Goal: Ask a question

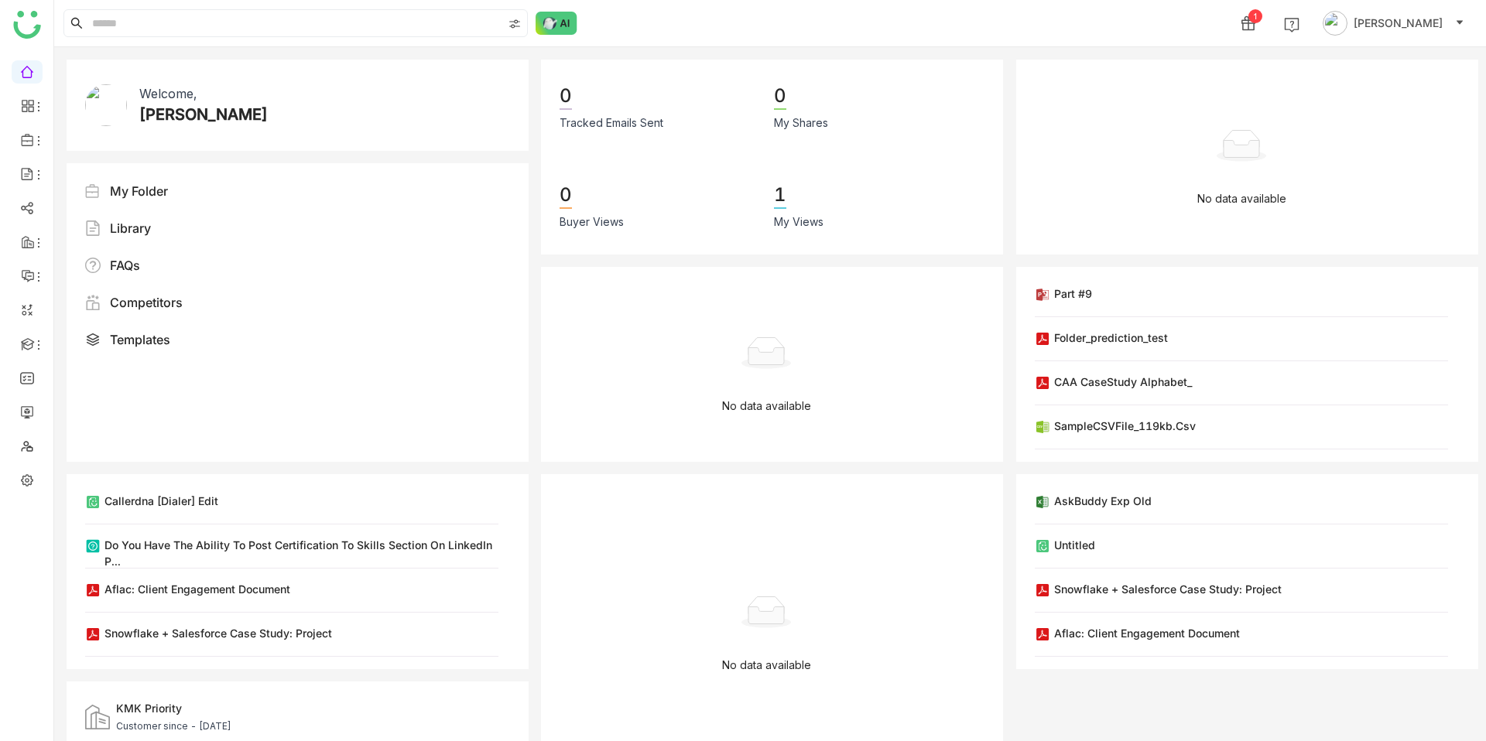
click at [565, 26] on img at bounding box center [557, 23] width 42 height 23
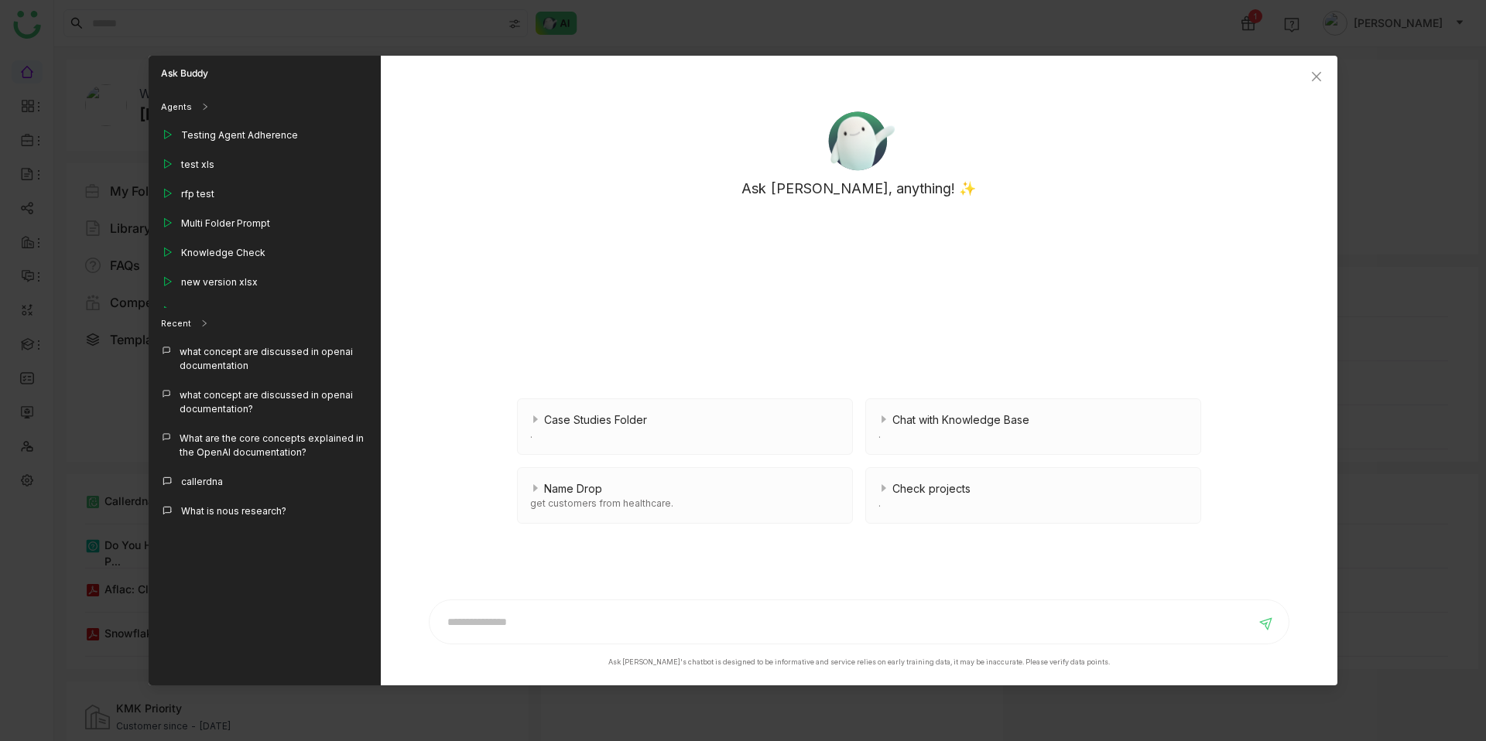
drag, startPoint x: 1195, startPoint y: 87, endPoint x: 1101, endPoint y: 87, distance: 94.4
click at [1101, 87] on div "Ask [PERSON_NAME], anything! ✨ Case Studies Folder . Chat with Knowledge Base .…" at bounding box center [859, 371] width 957 height 630
click at [1315, 76] on icon "Close" at bounding box center [1316, 76] width 12 height 12
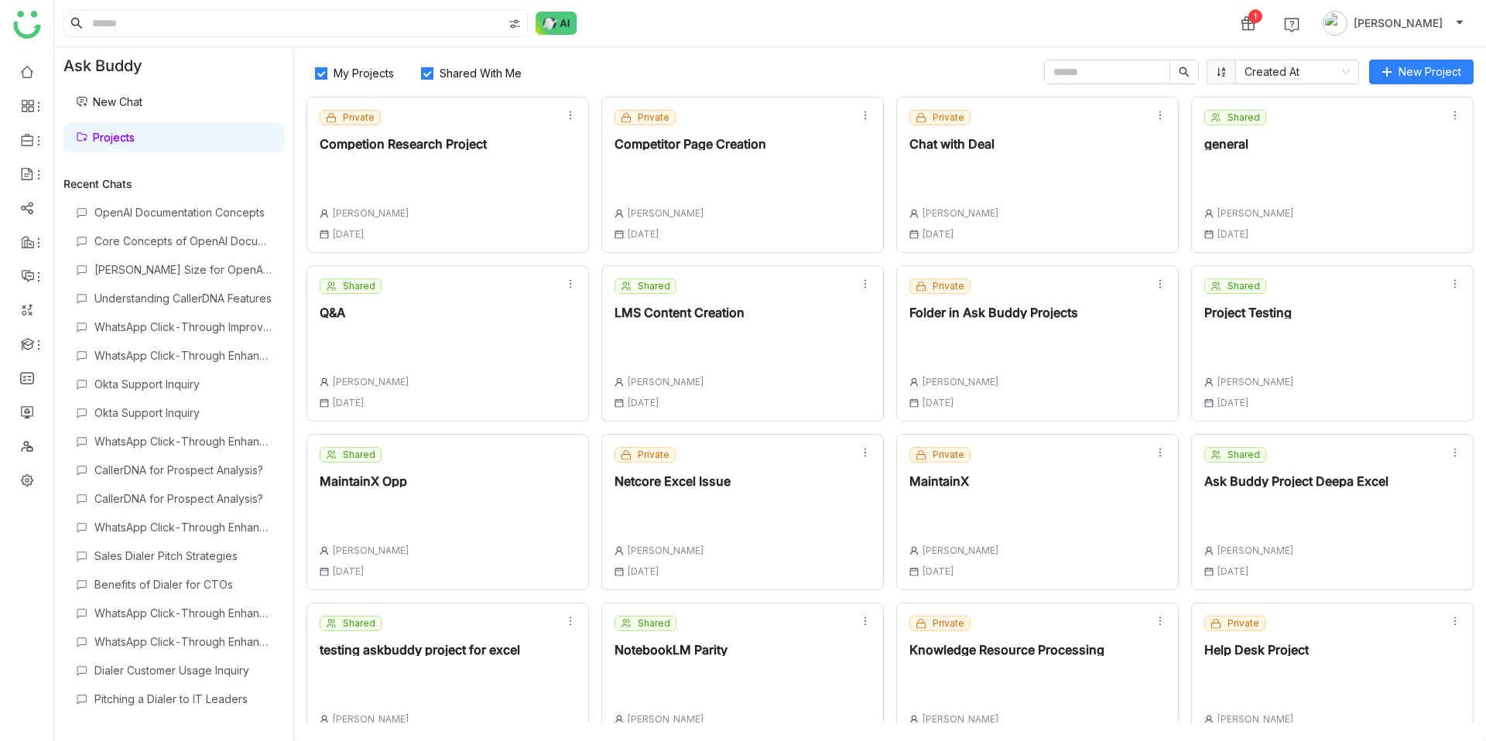
click at [142, 105] on link "New Chat" at bounding box center [109, 101] width 67 height 13
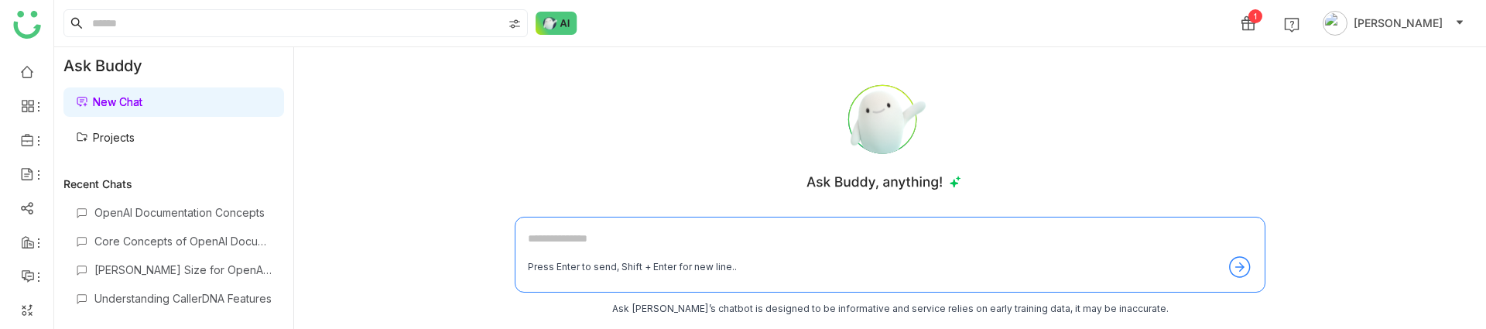
click at [648, 248] on textarea at bounding box center [890, 242] width 724 height 25
click at [622, 252] on textarea at bounding box center [890, 242] width 724 height 25
type textarea "**********"
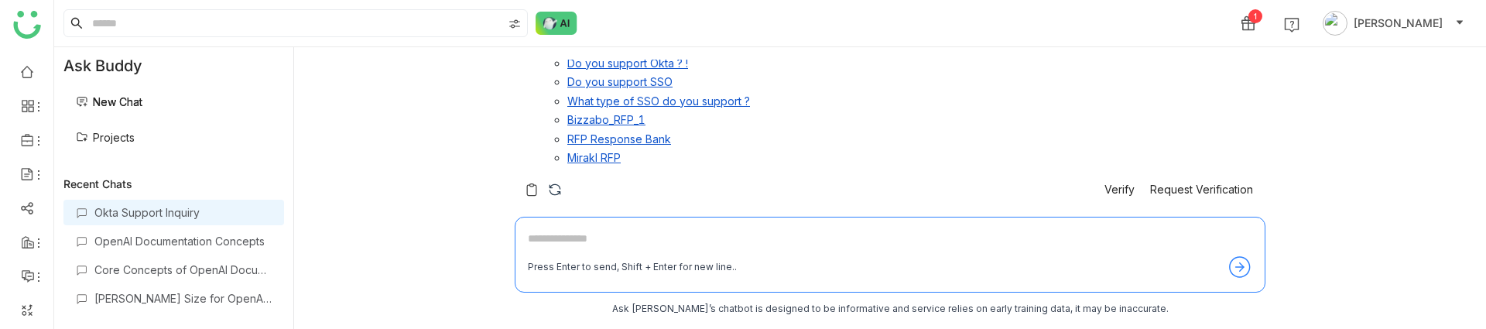
scroll to position [380, 0]
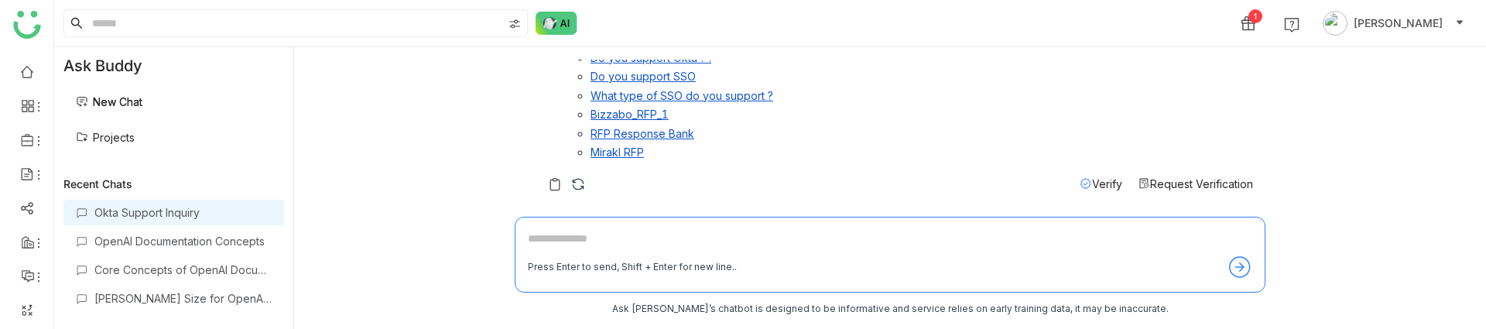
click at [124, 142] on link "Projects" at bounding box center [105, 137] width 59 height 13
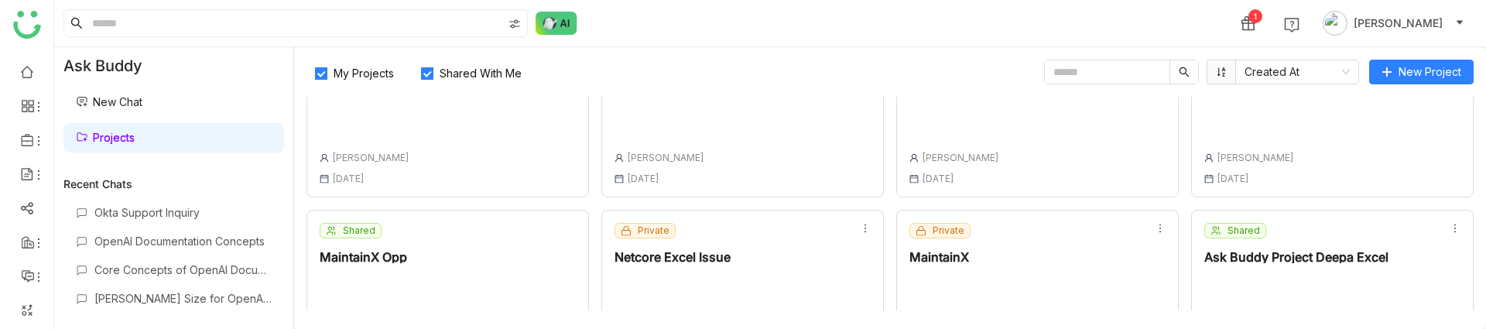
scroll to position [202, 0]
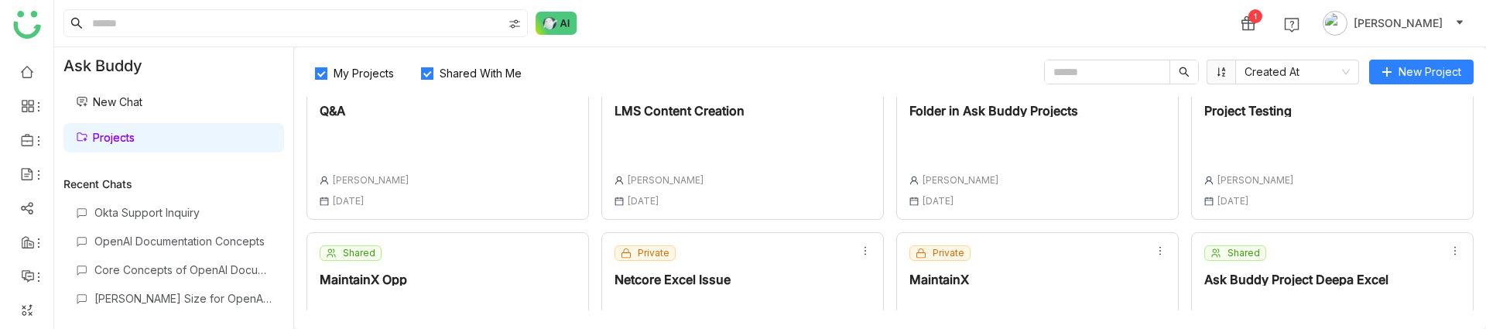
click at [497, 157] on div "Shared Q&A Veena Pulicharla 07 May , 2025" at bounding box center [447, 141] width 282 height 156
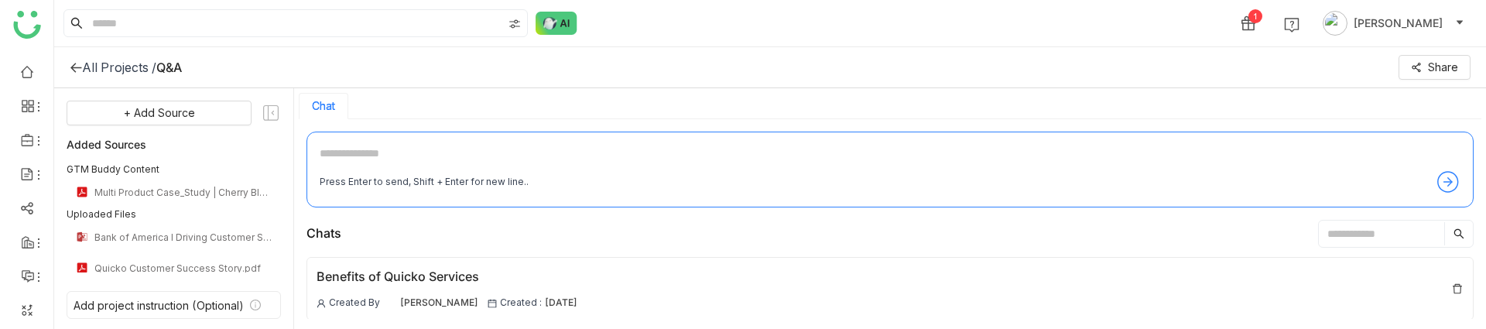
click at [327, 159] on textarea at bounding box center [890, 157] width 1141 height 25
type textarea "**********"
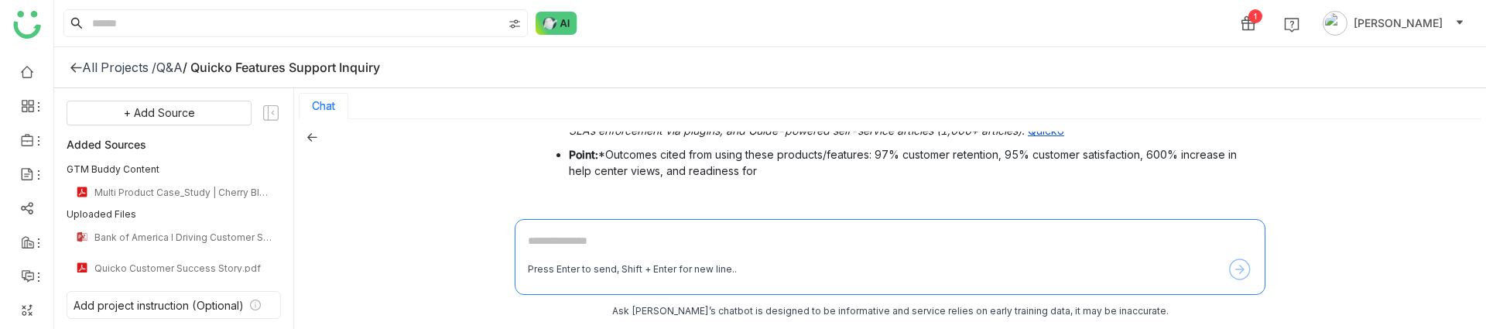
scroll to position [223, 0]
